Goal: Check status: Check status

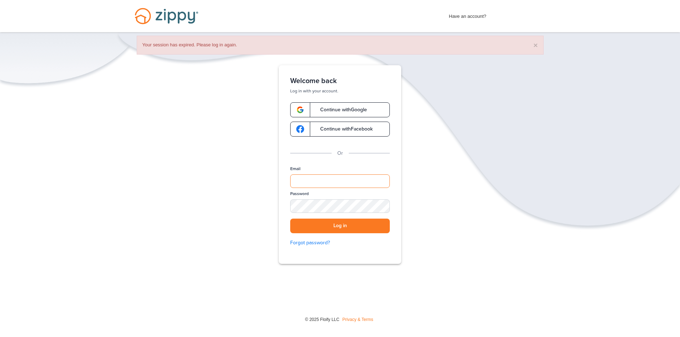
click at [334, 184] on input "Email" at bounding box center [340, 182] width 100 height 14
type input "**********"
click at [290, 219] on button "Log in" at bounding box center [340, 226] width 100 height 15
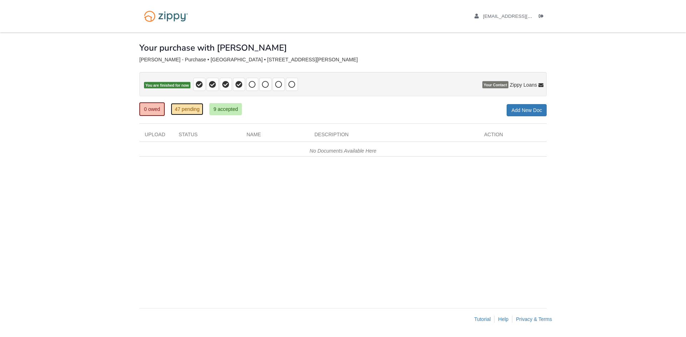
click at [191, 105] on link "47 pending" at bounding box center [187, 109] width 32 height 12
